Goal: Information Seeking & Learning: Find specific page/section

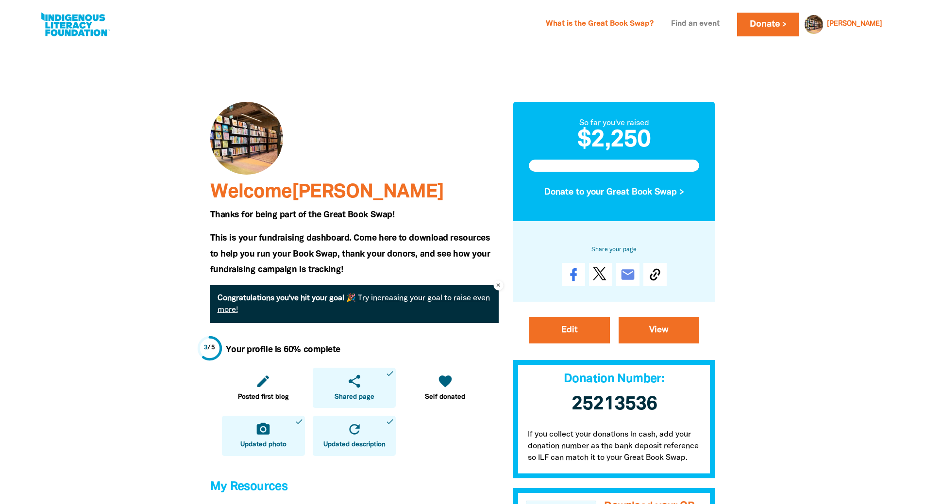
click at [718, 22] on link "Find an event" at bounding box center [695, 25] width 60 height 16
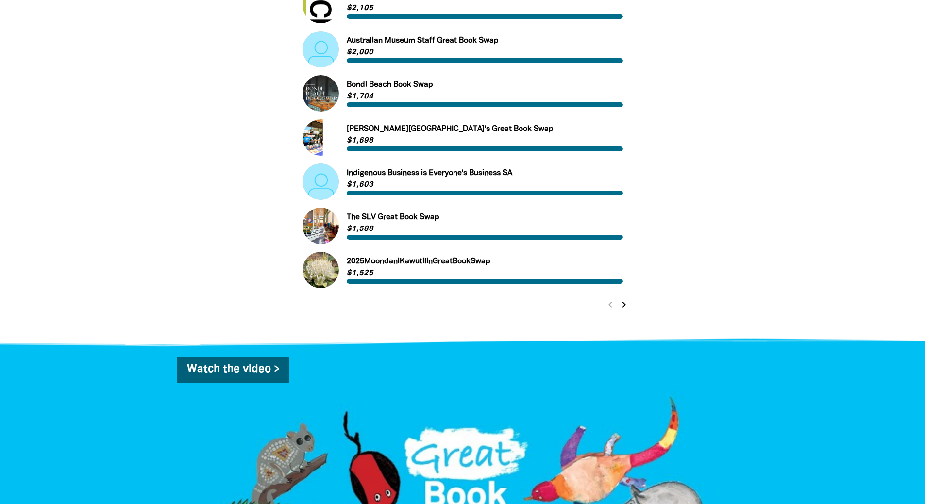
scroll to position [388, 0]
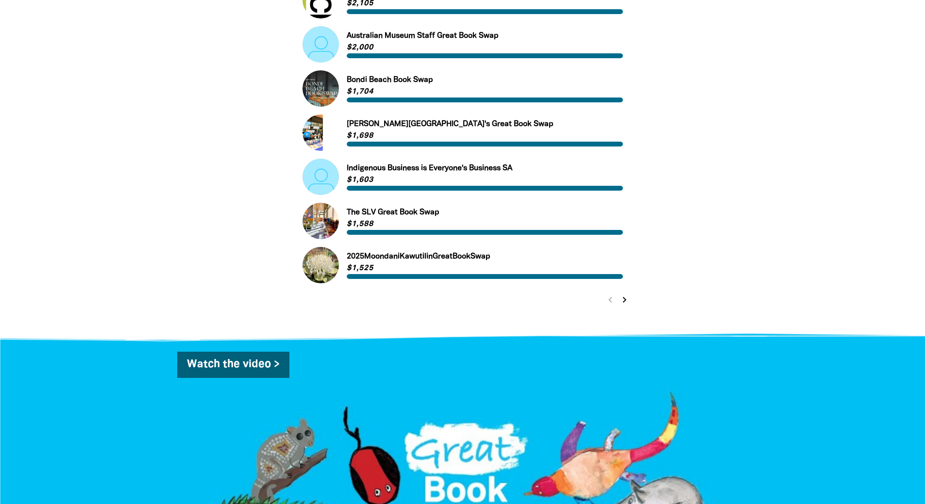
click at [621, 298] on icon "chevron_right" at bounding box center [624, 300] width 12 height 12
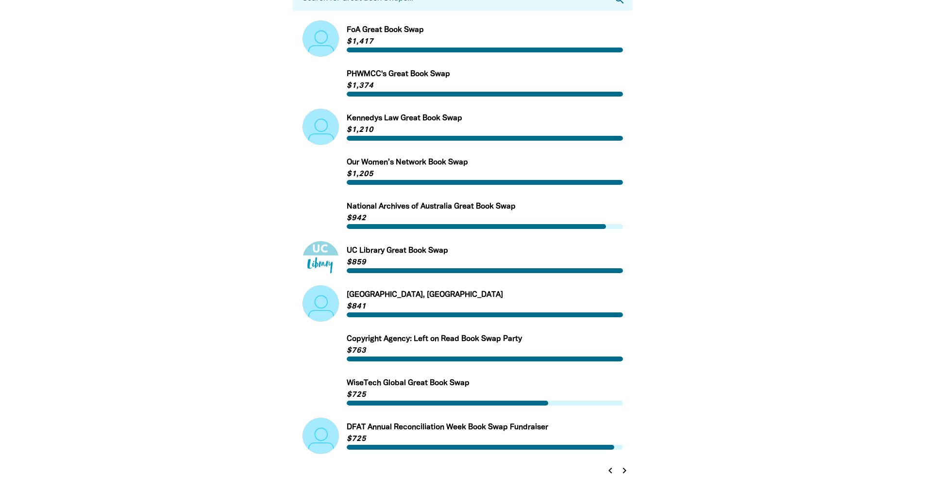
scroll to position [212, 0]
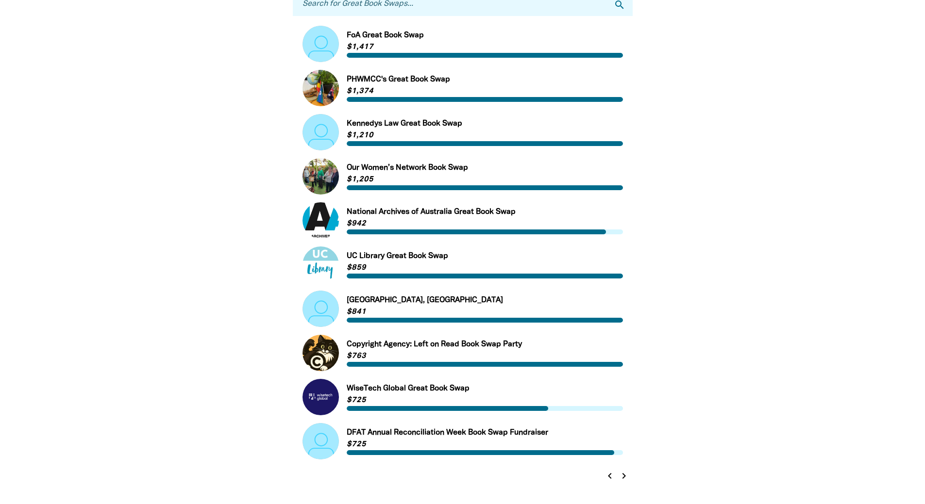
click at [613, 483] on button "chevron_left" at bounding box center [610, 476] width 14 height 14
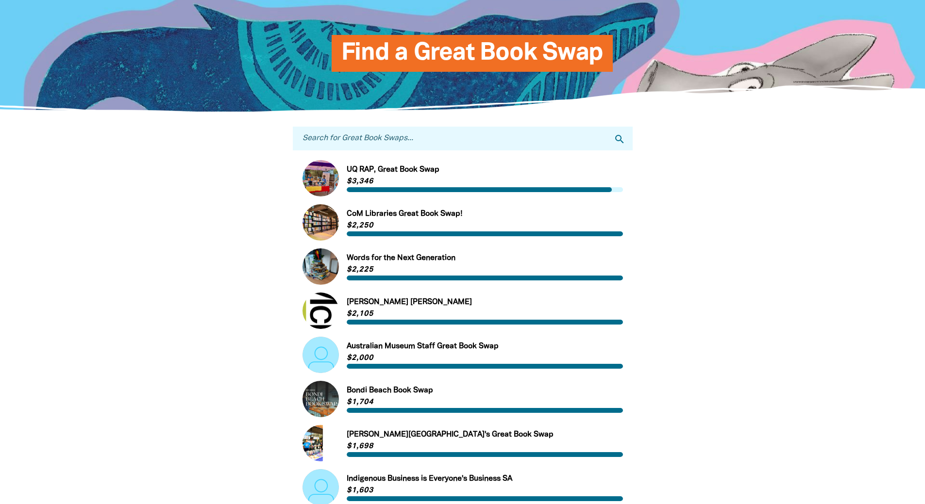
scroll to position [67, 0]
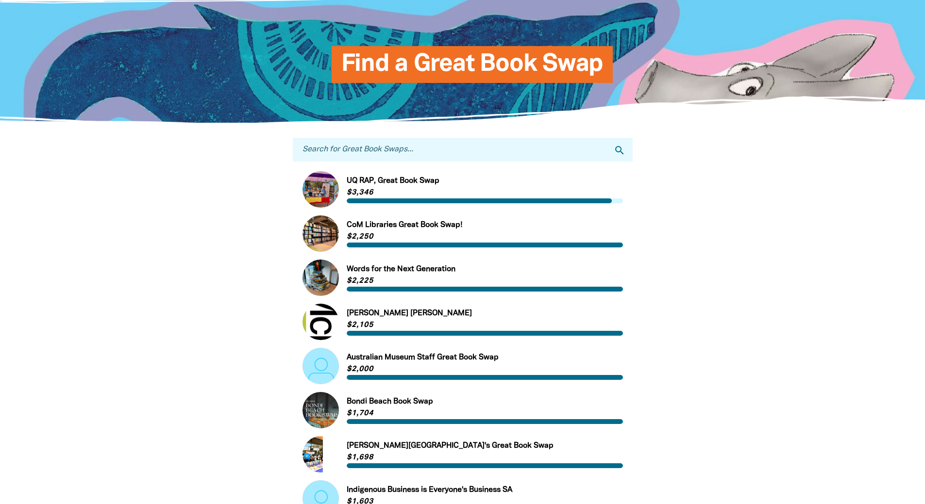
click at [377, 155] on input "Search for Great Book Swaps..." at bounding box center [463, 150] width 340 height 24
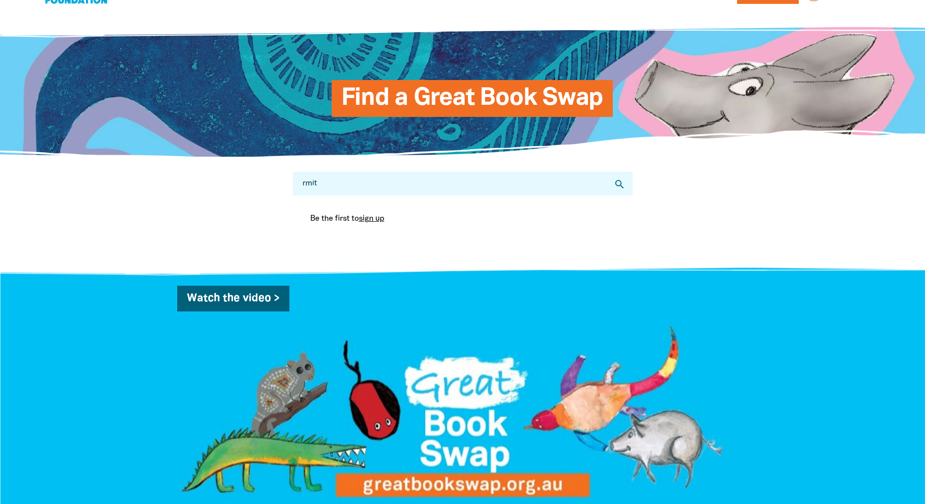
scroll to position [0, 0]
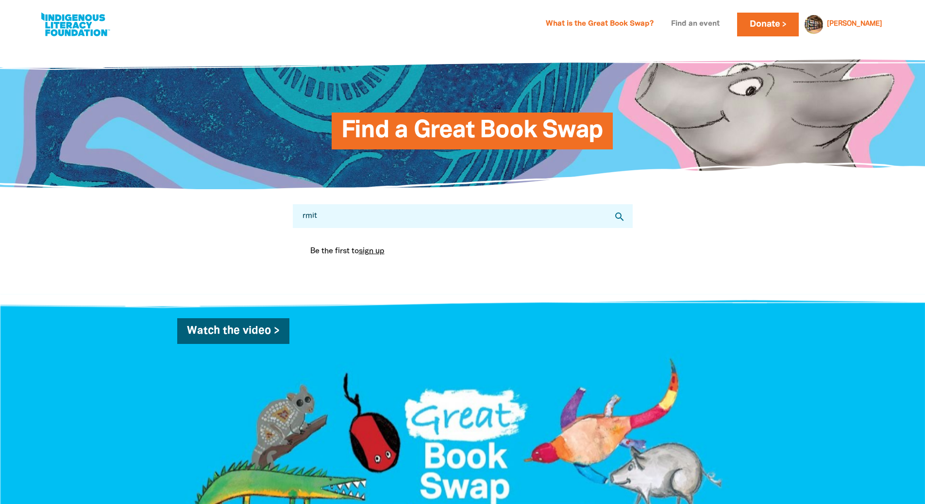
type input "rmit"
click at [712, 24] on link "Find an event" at bounding box center [695, 25] width 60 height 16
click at [337, 221] on input "rmit" at bounding box center [463, 216] width 340 height 24
drag, startPoint x: 337, startPoint y: 221, endPoint x: 207, endPoint y: 203, distance: 131.3
click at [207, 203] on div "Search for Great Book Swaps... rmit search Be the first to sign up You are curr…" at bounding box center [462, 242] width 583 height 104
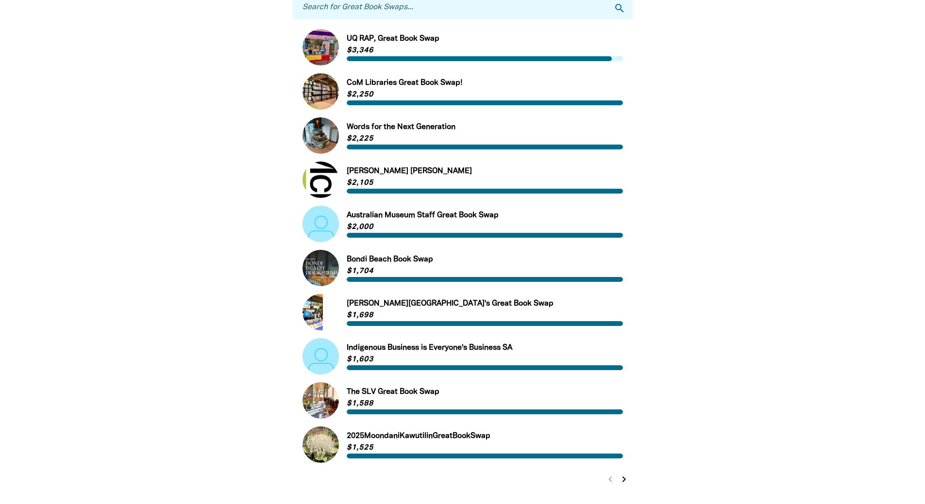
scroll to position [194, 0]
